Goal: Check status: Check status

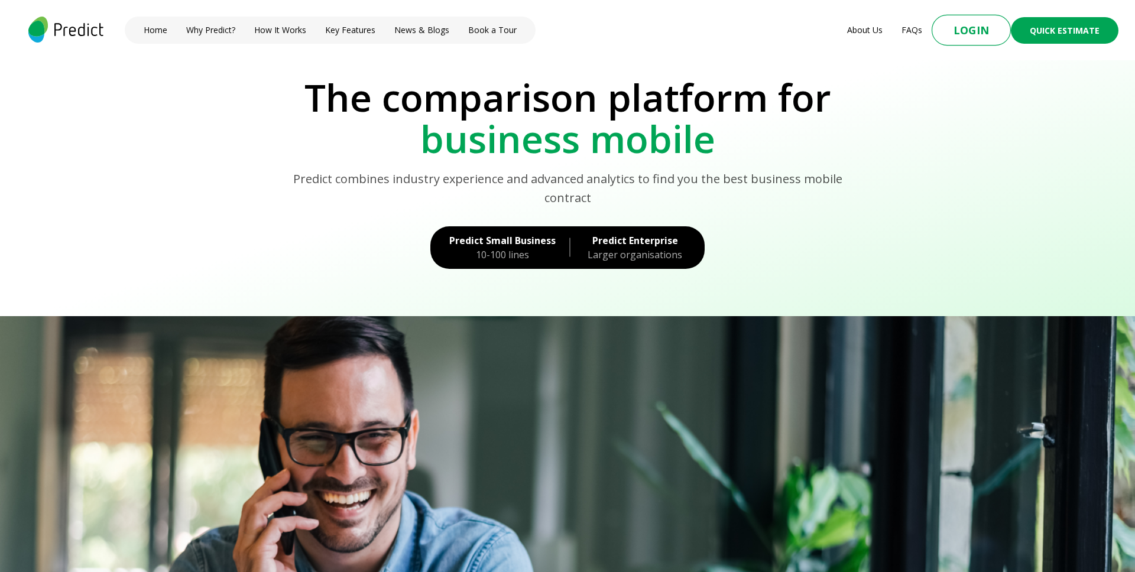
click at [956, 34] on button "Login" at bounding box center [971, 30] width 79 height 31
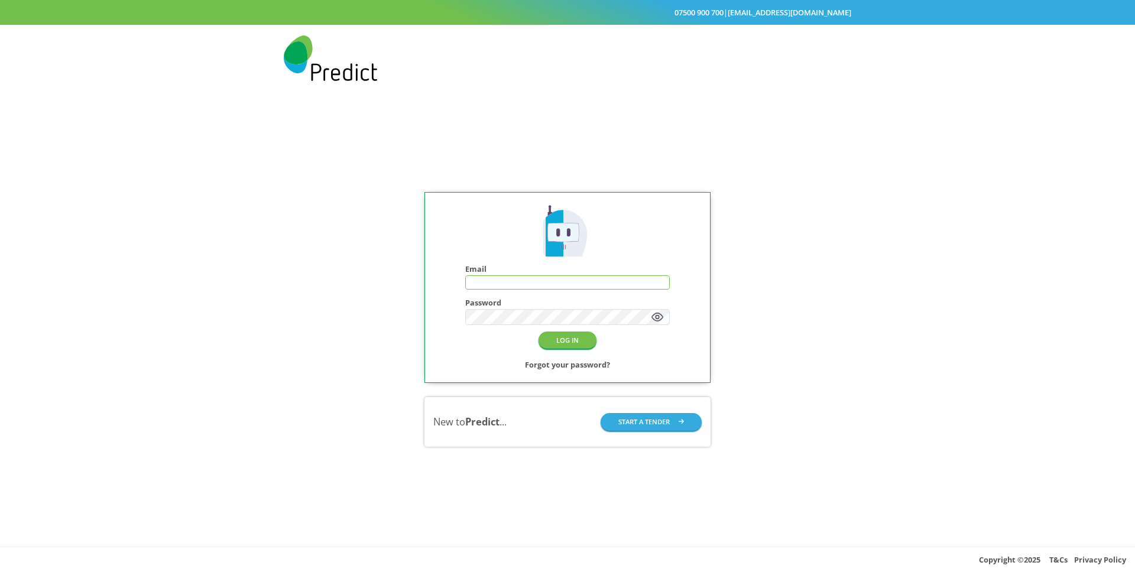
click at [534, 273] on div "Email" at bounding box center [567, 277] width 205 height 25
click at [533, 277] on input "text" at bounding box center [567, 282] width 203 height 13
type input "**********"
click at [577, 348] on button "LOG IN" at bounding box center [568, 340] width 58 height 17
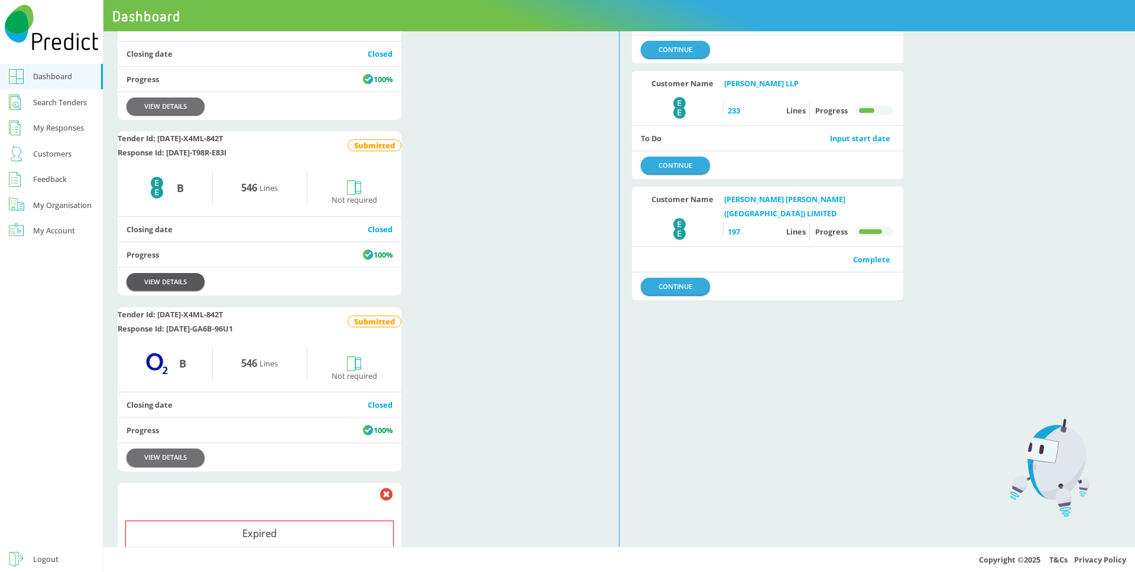
scroll to position [558, 0]
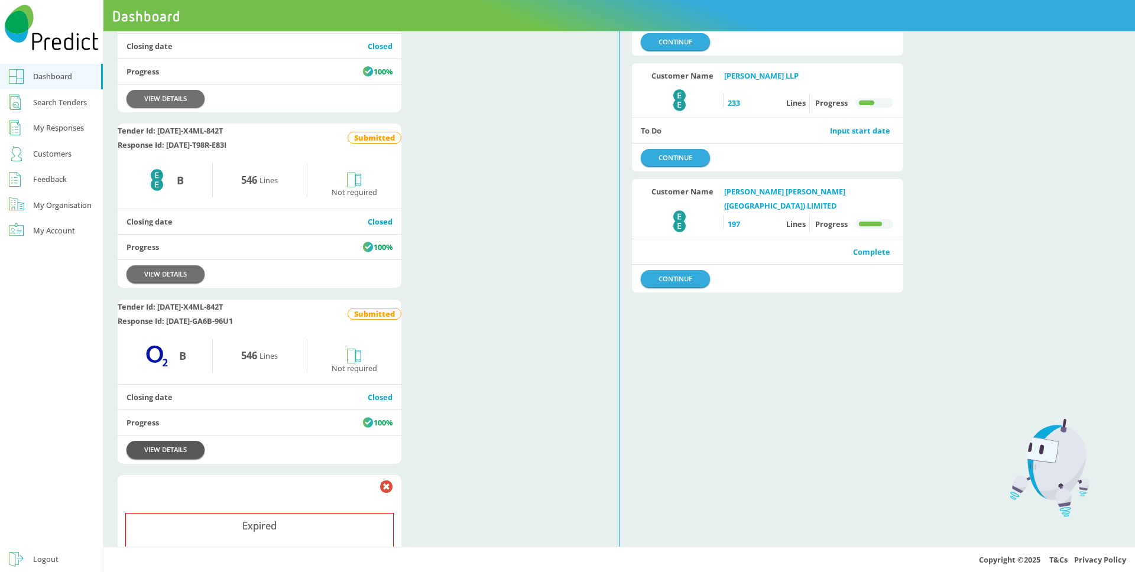
click at [166, 458] on link "VIEW DETAILS" at bounding box center [166, 449] width 78 height 17
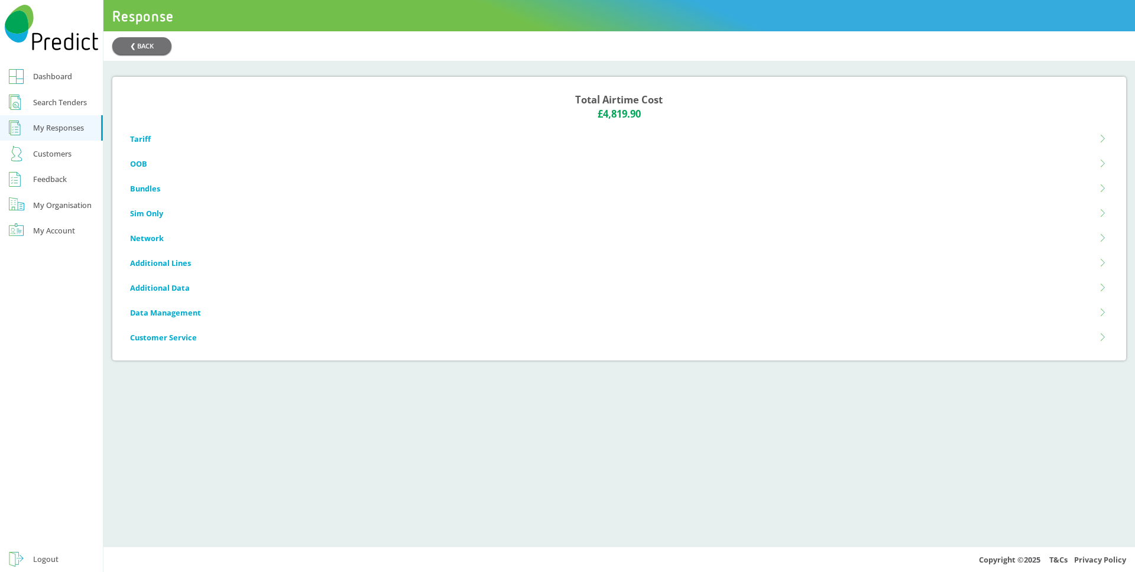
click at [499, 134] on li "Tariff" at bounding box center [619, 139] width 978 height 25
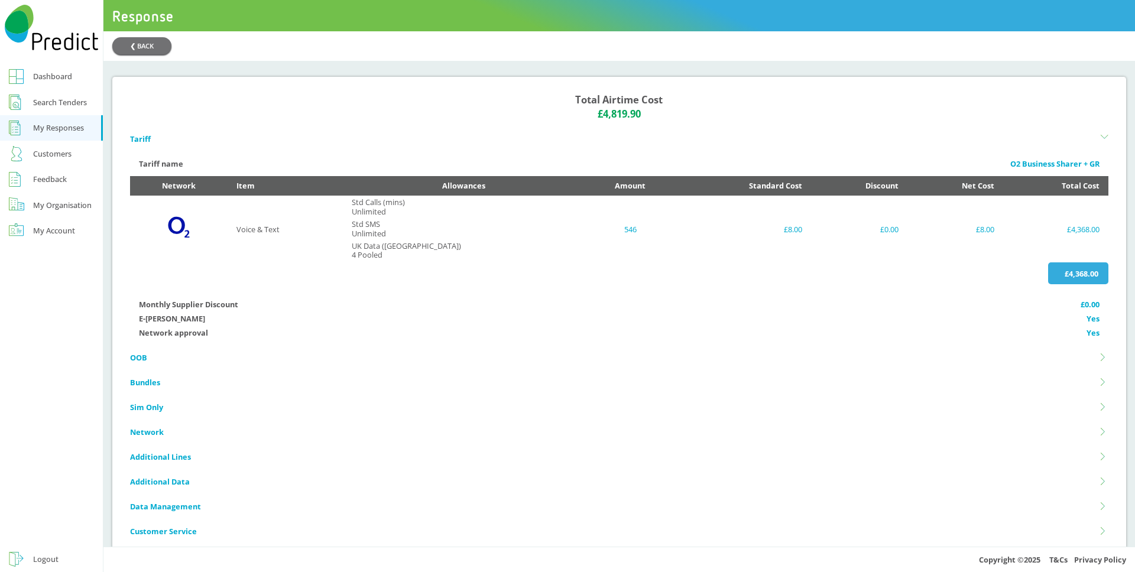
scroll to position [21, 0]
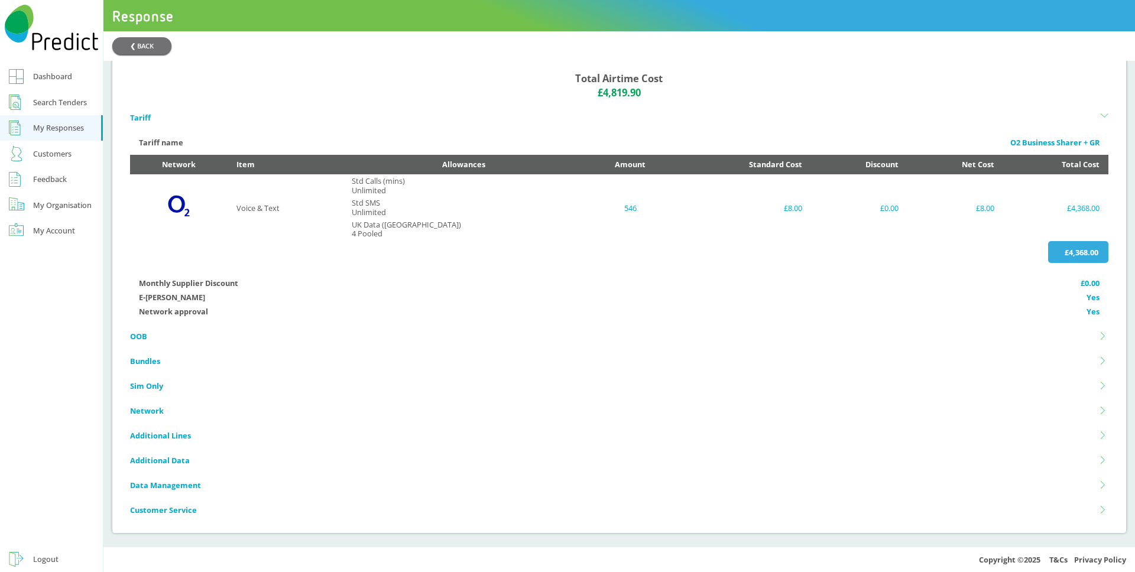
click at [153, 342] on li "OOB" at bounding box center [619, 336] width 978 height 25
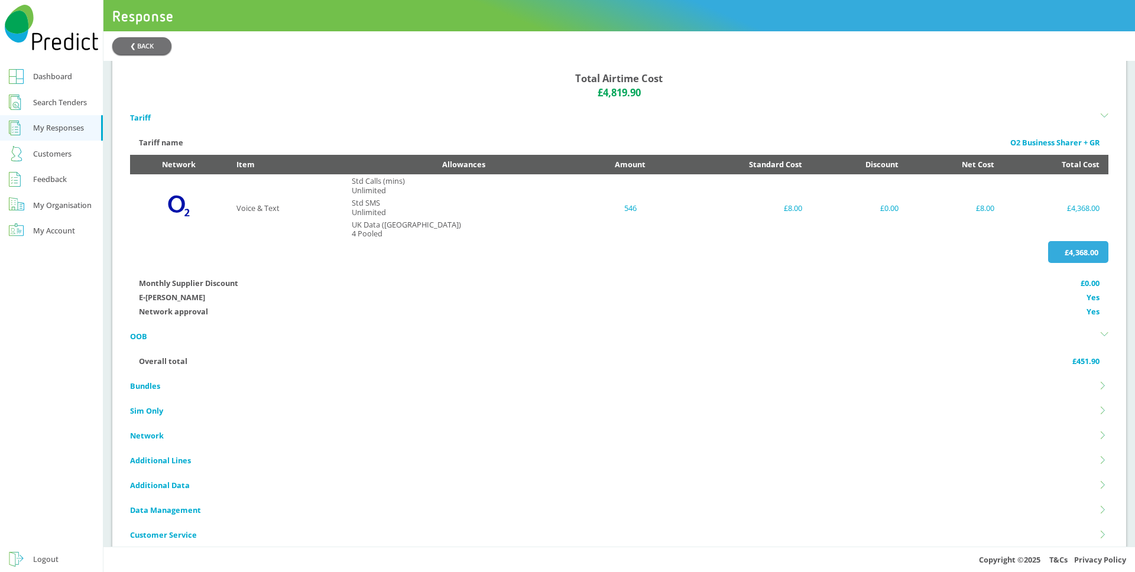
click at [1105, 335] on icon at bounding box center [1105, 336] width 8 height 8
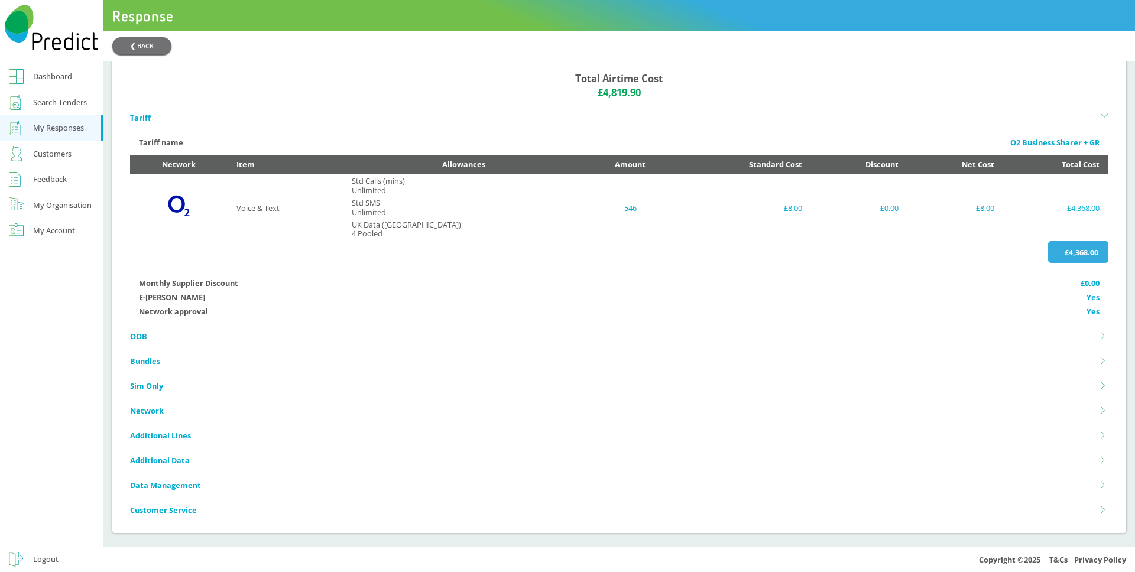
drag, startPoint x: 421, startPoint y: 35, endPoint x: 325, endPoint y: 38, distance: 96.4
click at [421, 35] on div "❮ BACK" at bounding box center [619, 46] width 1032 height 30
click at [31, 73] on link "Dashboard" at bounding box center [51, 77] width 103 height 26
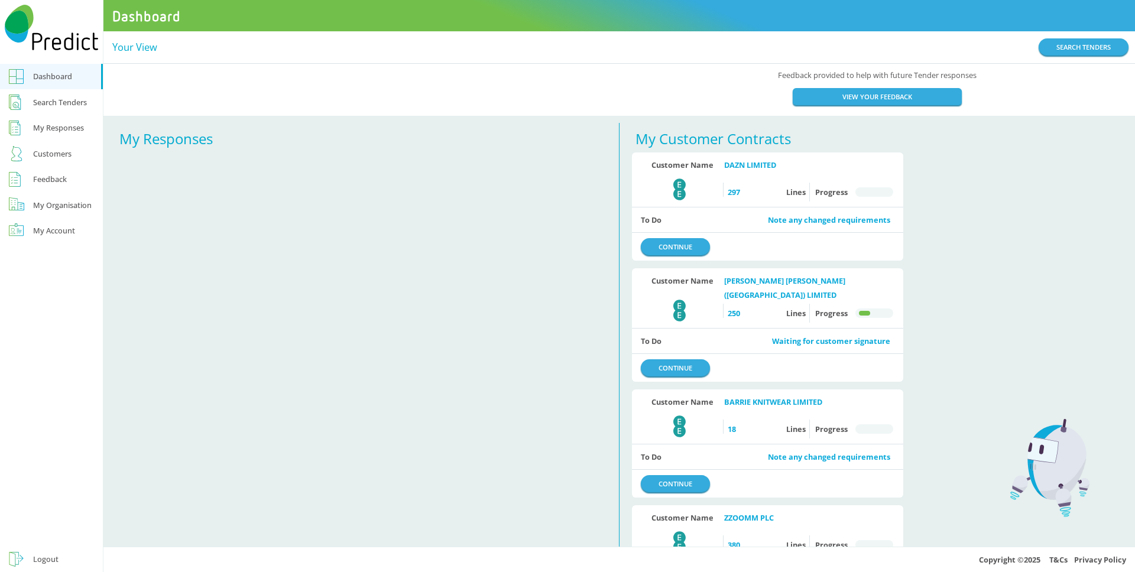
click at [601, 66] on div "Feedback provided to help with future Tender responses VIEW YOUR FEEDBACK" at bounding box center [619, 89] width 1032 height 53
